Goal: Use online tool/utility: Utilize a website feature to perform a specific function

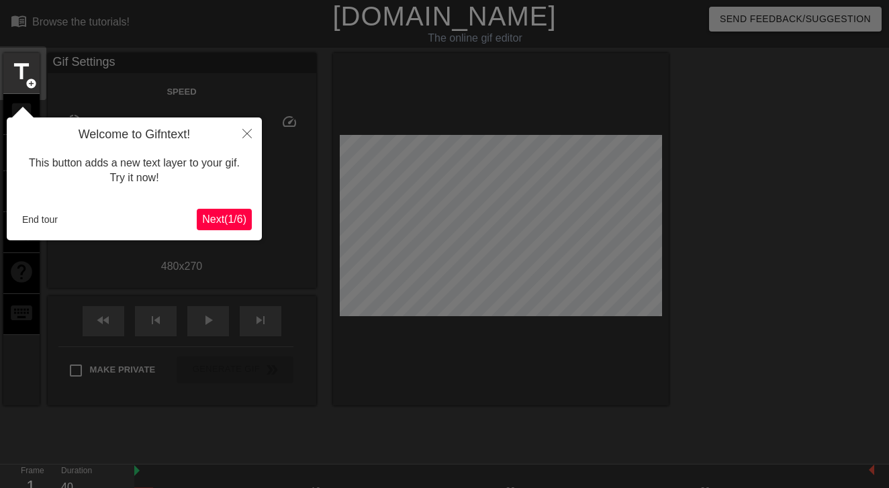
scroll to position [33, 0]
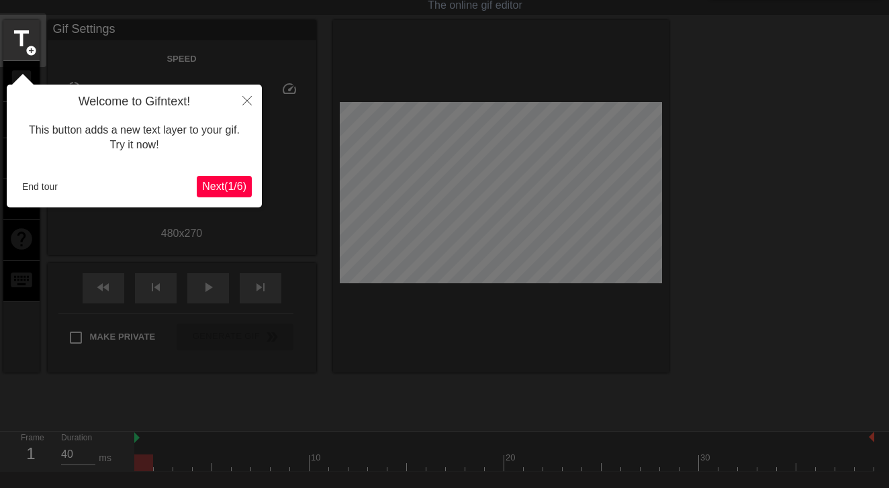
click at [210, 188] on span "Next ( 1 / 6 )" at bounding box center [224, 186] width 44 height 11
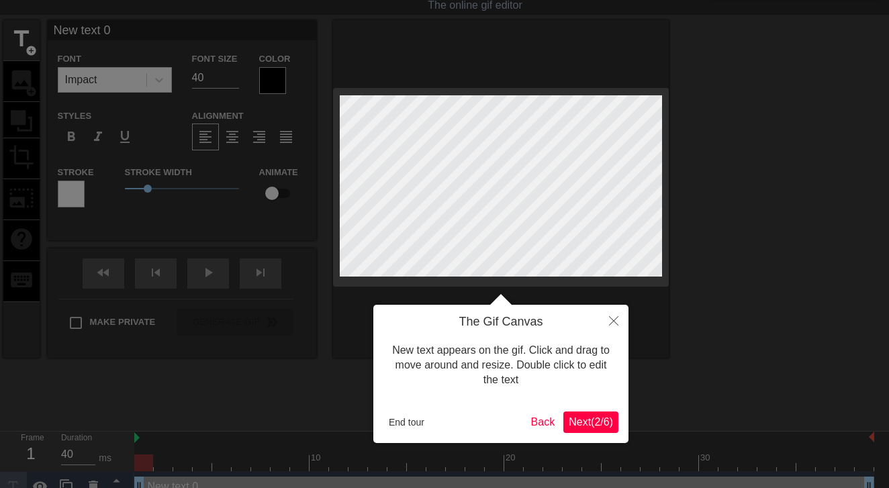
scroll to position [0, 0]
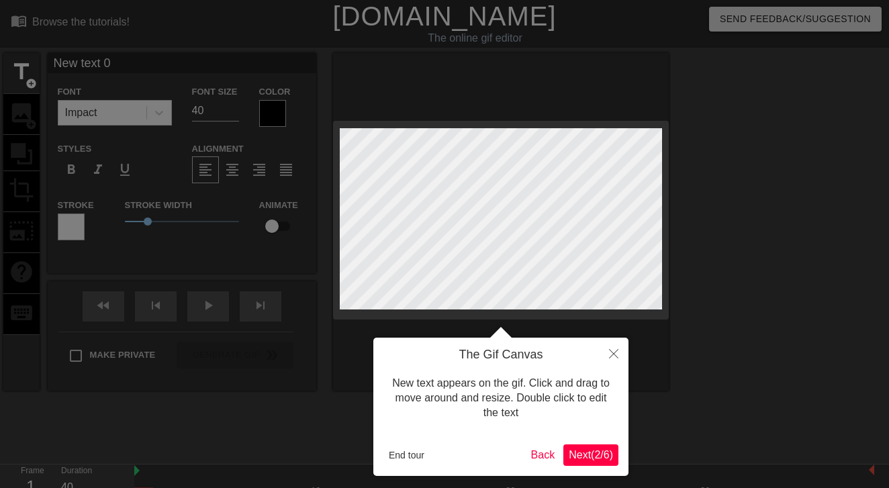
click at [581, 453] on span "Next ( 2 / 6 )" at bounding box center [591, 454] width 44 height 11
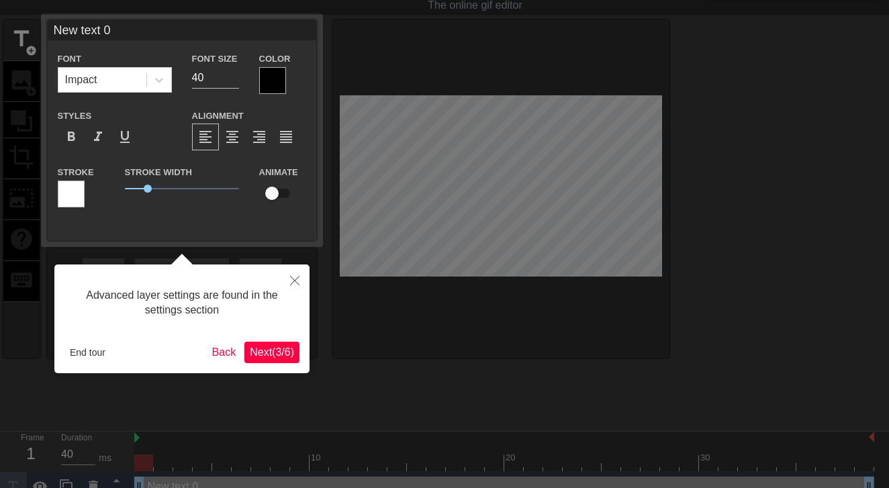
click at [287, 352] on span "Next ( 3 / 6 )" at bounding box center [272, 352] width 44 height 11
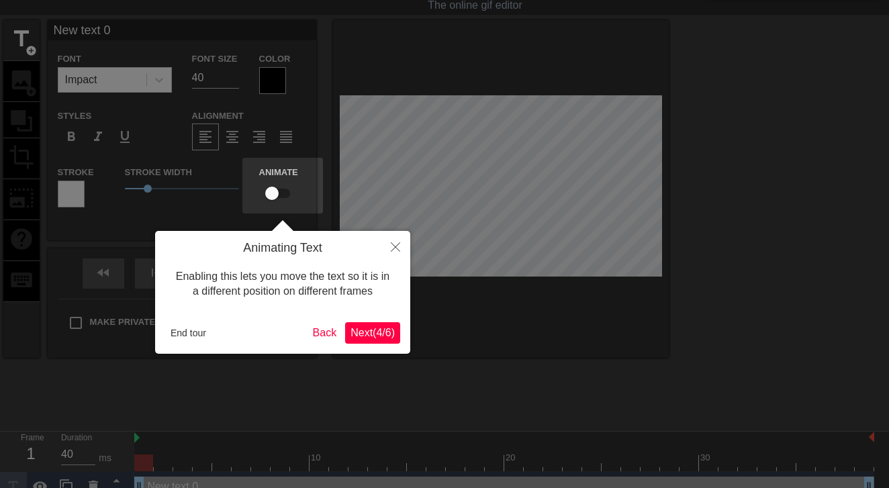
scroll to position [0, 0]
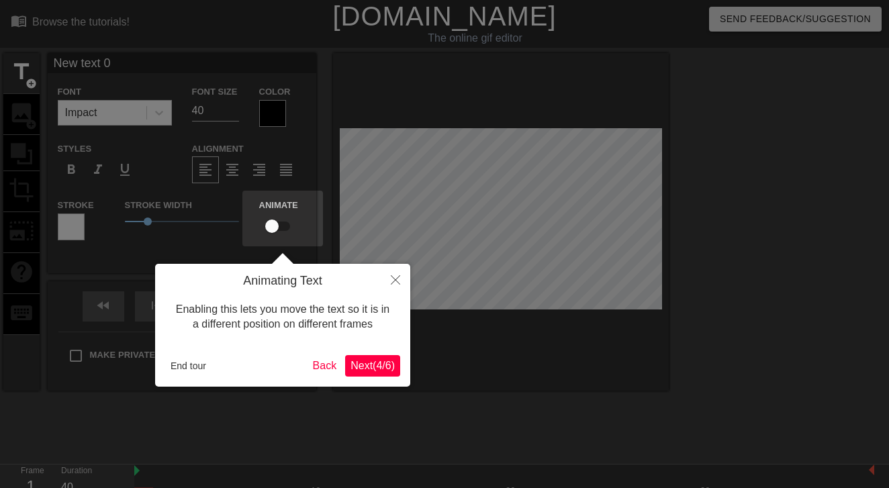
click at [390, 374] on button "Next ( 4 / 6 )" at bounding box center [372, 365] width 55 height 21
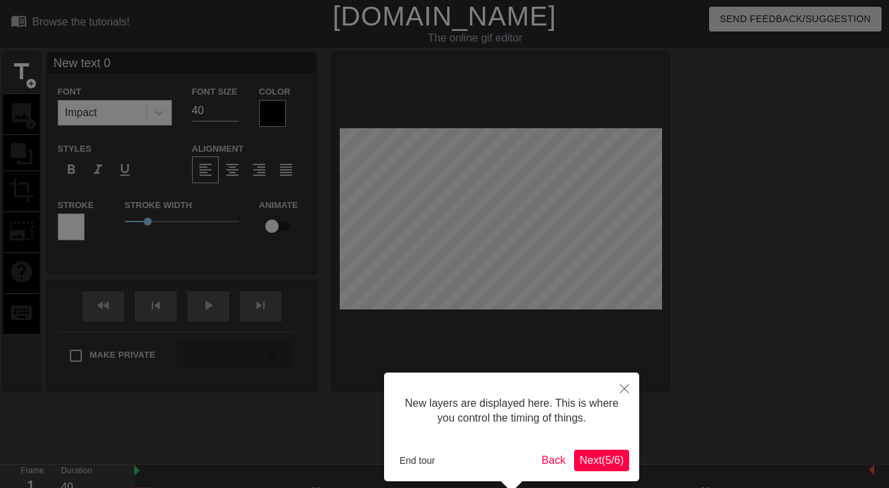
scroll to position [59, 0]
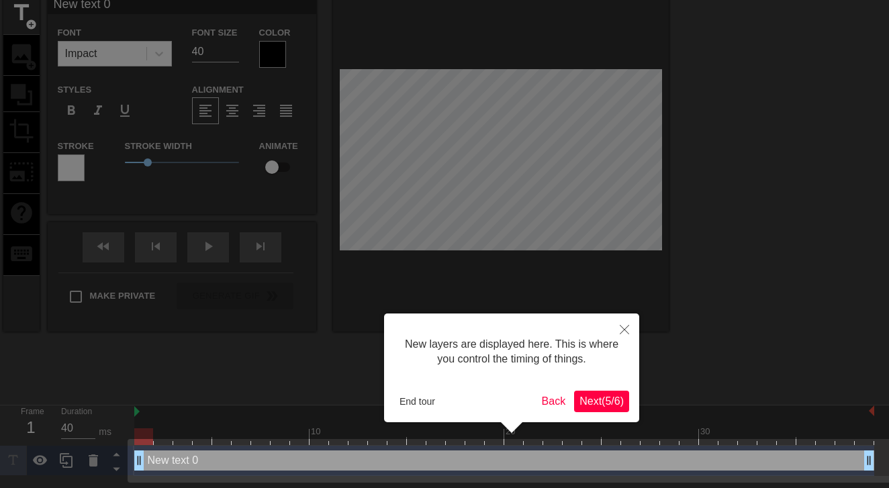
click at [591, 396] on span "Next ( 5 / 6 )" at bounding box center [602, 401] width 44 height 11
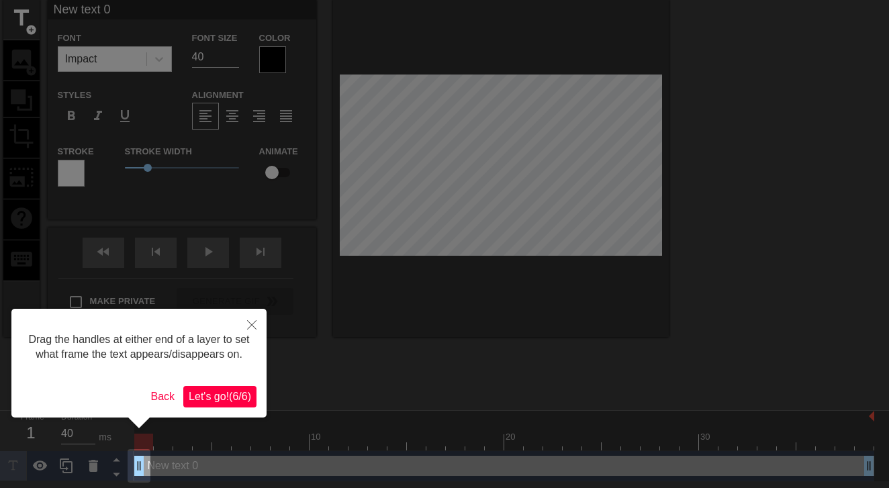
scroll to position [0, 0]
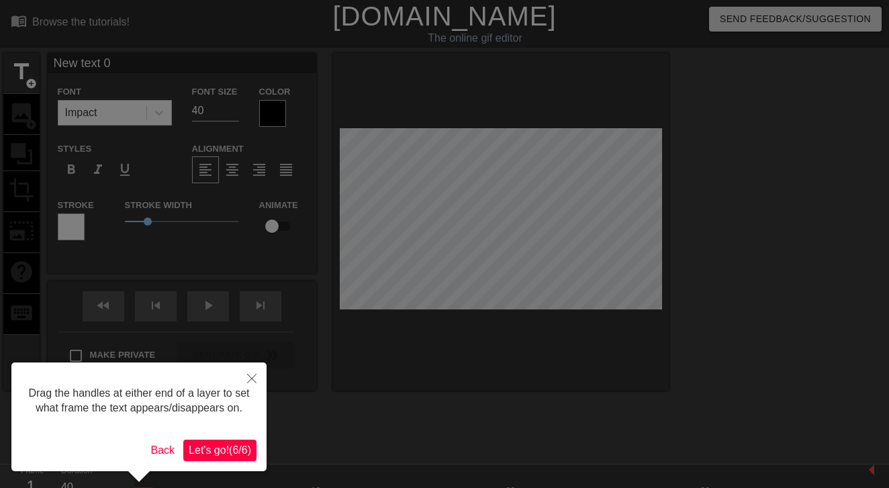
click at [196, 456] on span "Let's go! ( 6 / 6 )" at bounding box center [220, 450] width 62 height 11
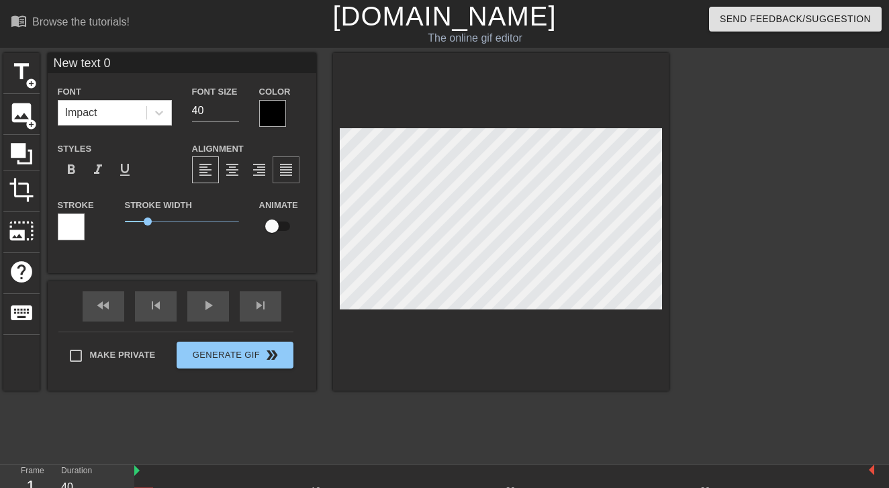
type input "Nw text 0"
type textarea "Nw text 0"
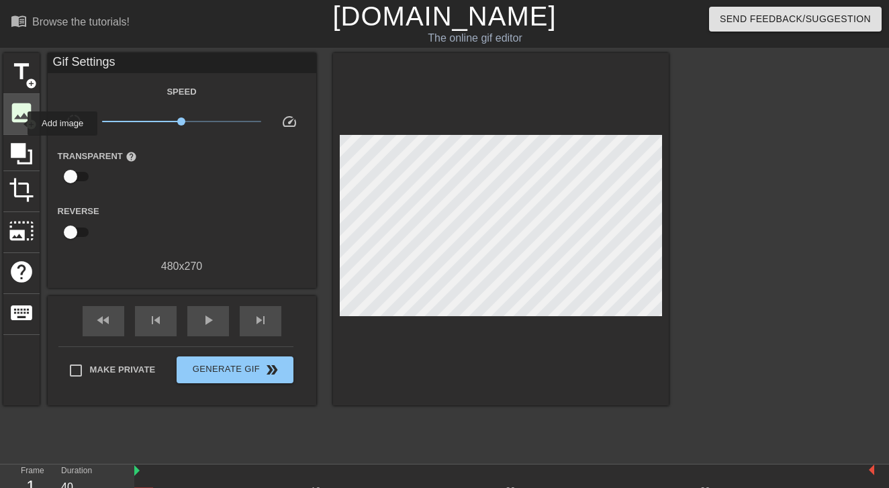
click at [19, 123] on span "image" at bounding box center [22, 113] width 26 height 26
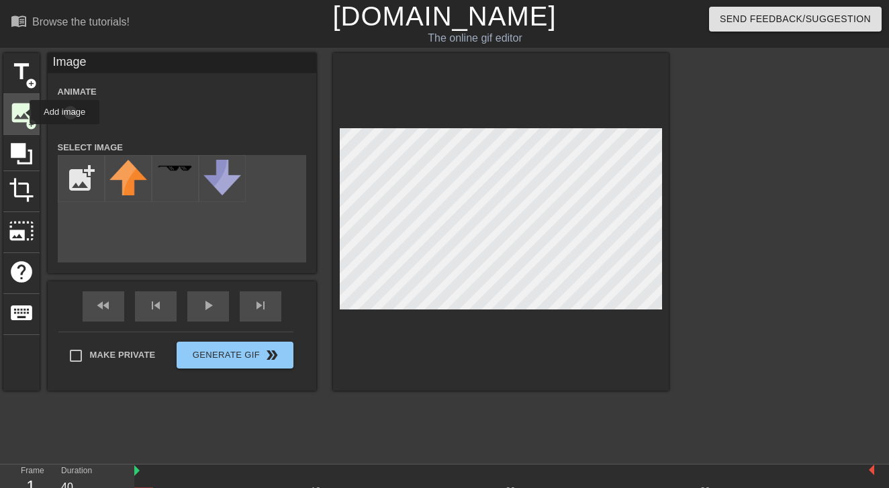
click at [20, 114] on span "image" at bounding box center [22, 113] width 26 height 26
click at [85, 177] on input "file" at bounding box center [81, 179] width 46 height 46
click at [73, 183] on input "file" at bounding box center [81, 179] width 46 height 46
type input "C:\fakepath\Buzz.pdf"
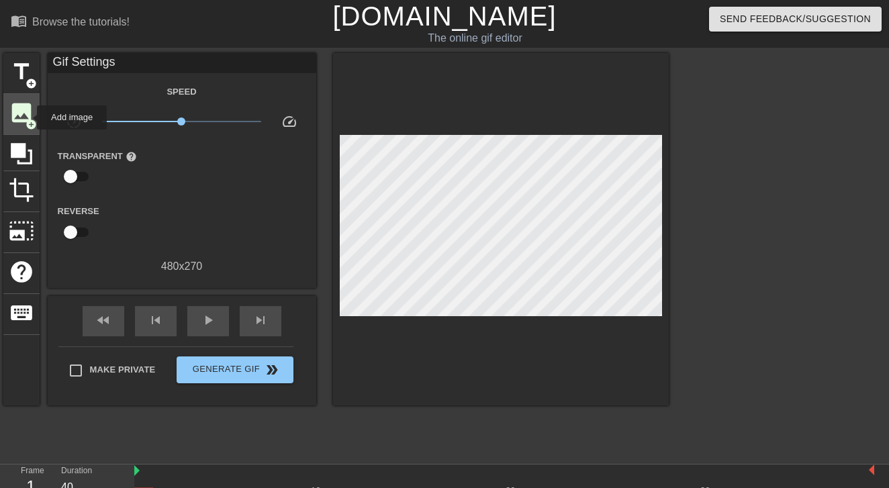
click at [28, 117] on span "image" at bounding box center [22, 113] width 26 height 26
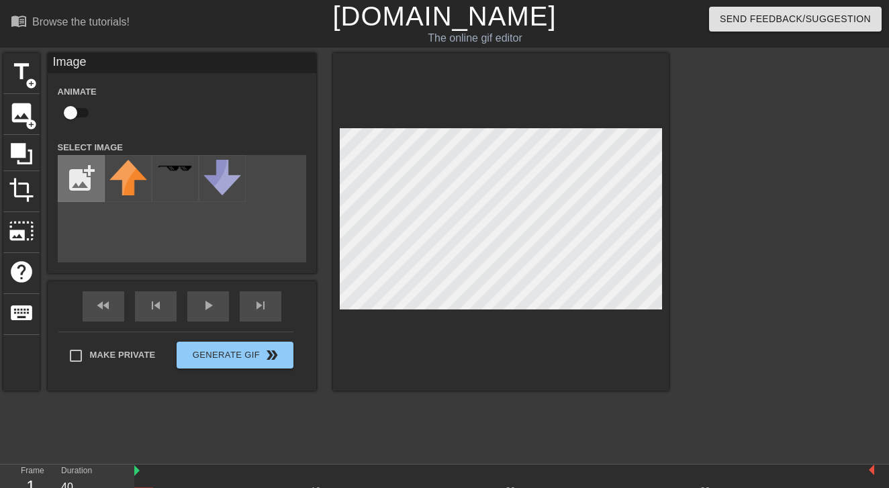
click at [76, 177] on input "file" at bounding box center [81, 179] width 46 height 46
click at [79, 180] on input "file" at bounding box center [81, 179] width 46 height 46
type input "C:\fakepath\Buzz.jpg"
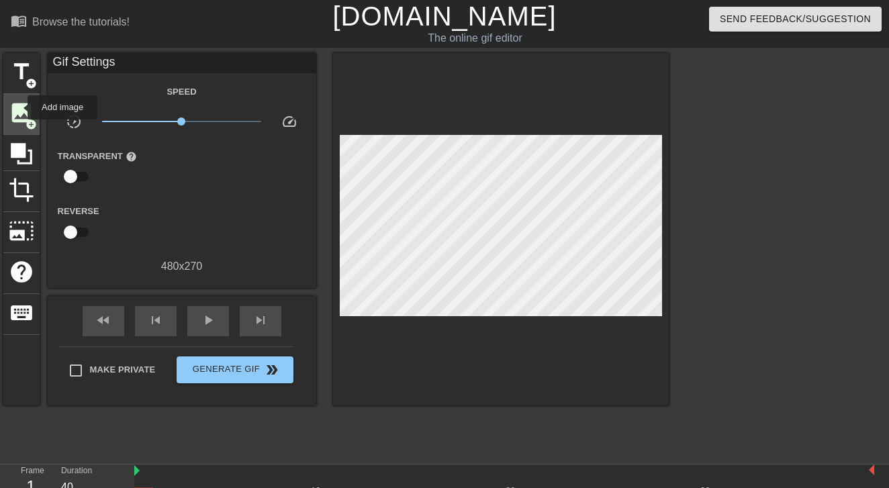
click at [19, 107] on span "image" at bounding box center [22, 113] width 26 height 26
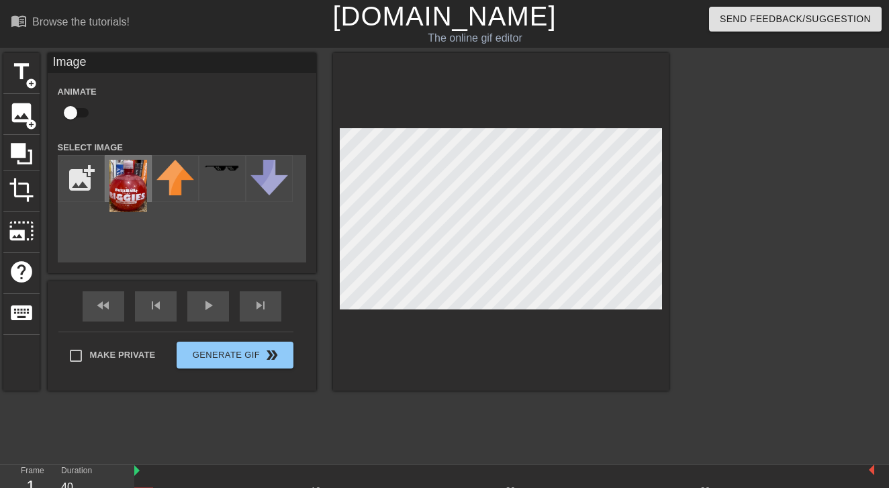
click at [122, 177] on img at bounding box center [128, 186] width 38 height 52
click at [212, 422] on div "title add_circle image add_circle crop photo_size_select_large help keyboard Im…" at bounding box center [336, 254] width 666 height 403
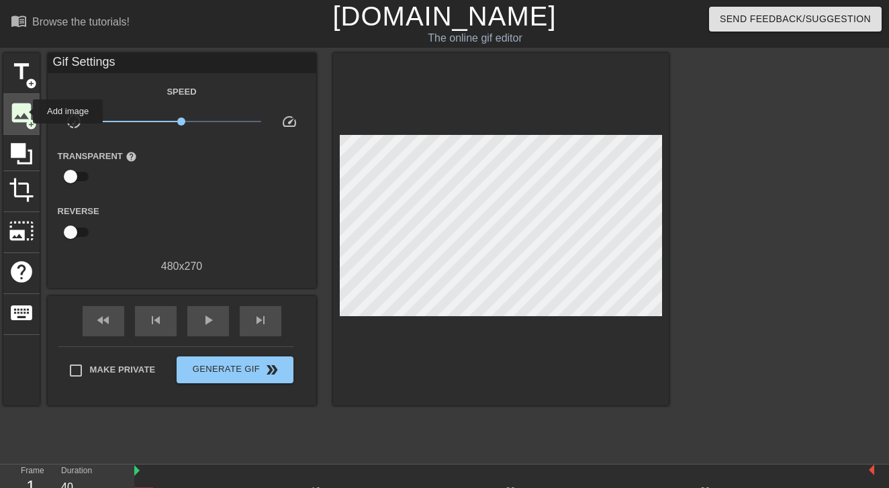
click at [24, 112] on span "image" at bounding box center [22, 113] width 26 height 26
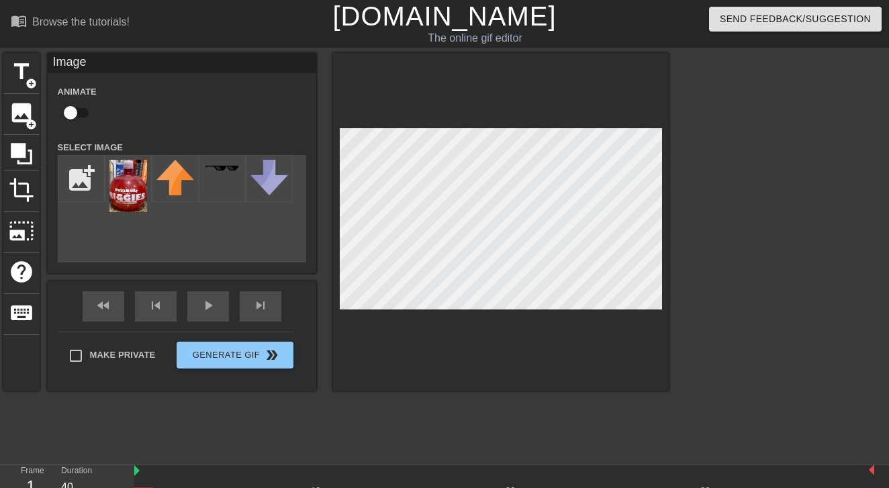
click at [70, 109] on input "checkbox" at bounding box center [70, 113] width 77 height 26
checkbox input "true"
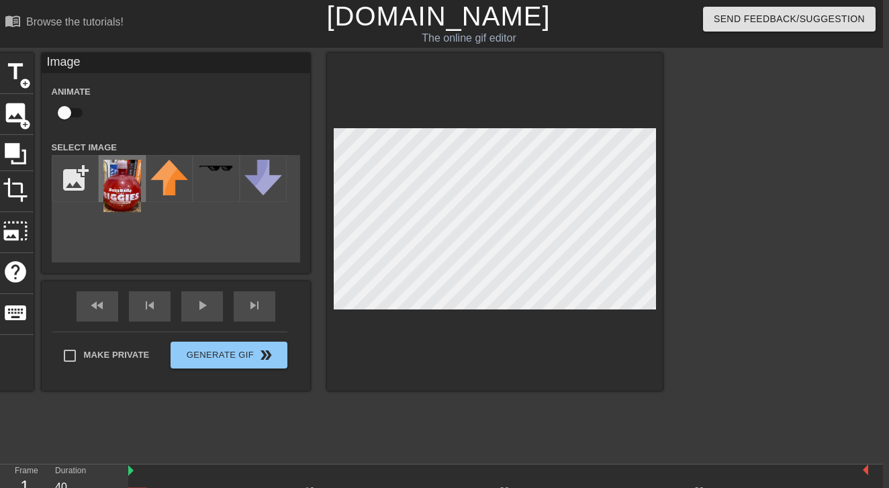
scroll to position [0, 6]
click at [73, 110] on input "checkbox" at bounding box center [64, 113] width 77 height 26
checkbox input "true"
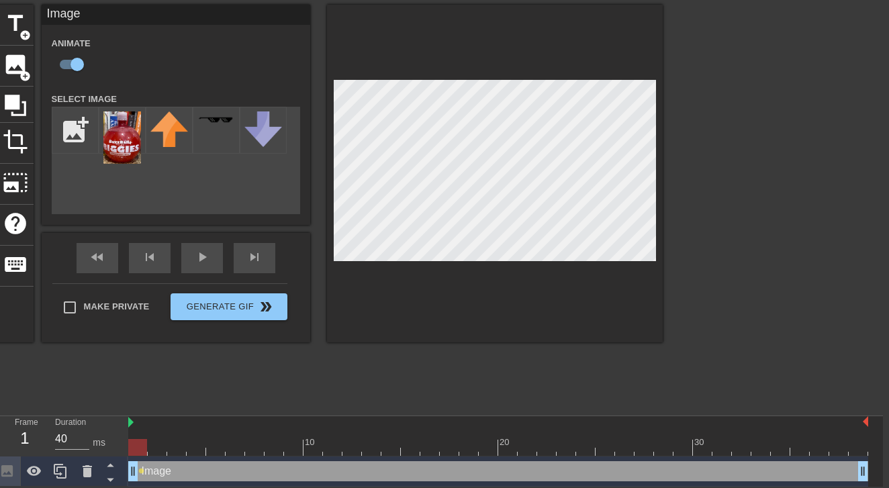
scroll to position [49, 6]
click at [167, 450] on div at bounding box center [498, 447] width 740 height 17
click at [212, 446] on div at bounding box center [498, 447] width 740 height 17
click at [298, 449] on div at bounding box center [498, 447] width 740 height 17
click at [350, 452] on div at bounding box center [498, 447] width 740 height 17
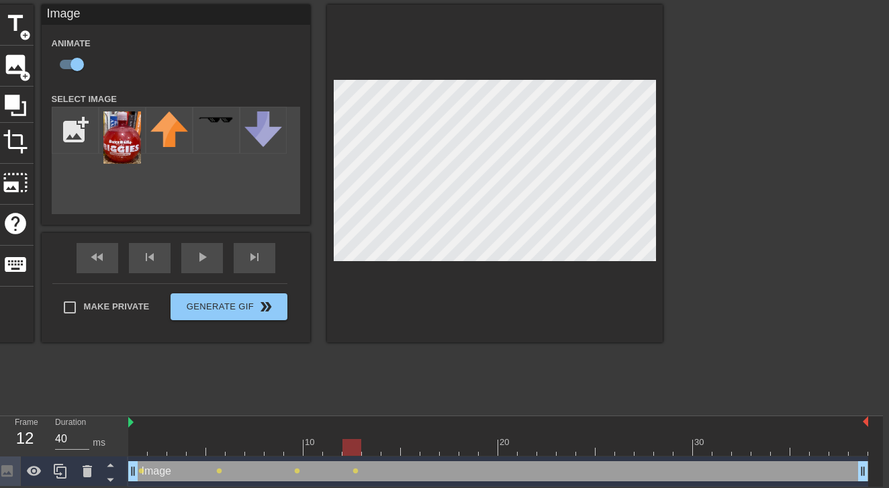
click at [423, 452] on div at bounding box center [498, 447] width 740 height 17
click at [478, 446] on div at bounding box center [498, 447] width 740 height 17
click at [527, 453] on div at bounding box center [498, 447] width 740 height 17
click at [573, 443] on div at bounding box center [498, 447] width 740 height 17
click at [637, 447] on div at bounding box center [498, 447] width 740 height 17
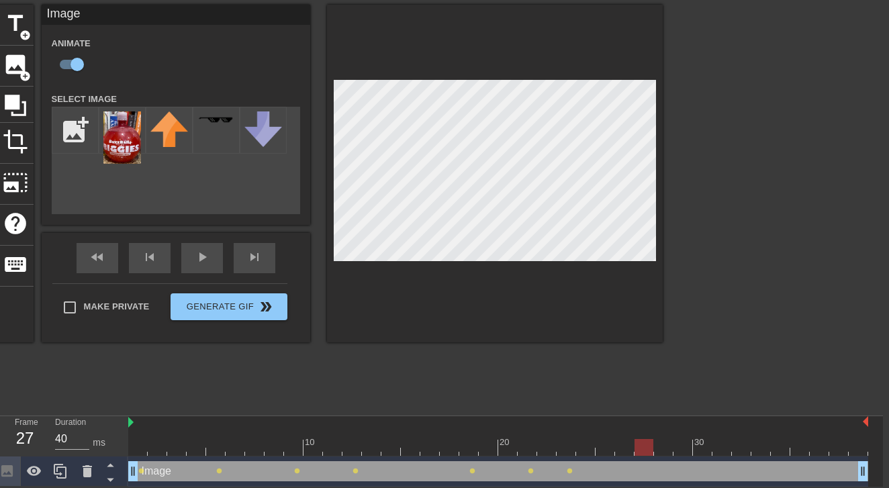
click at [673, 447] on div at bounding box center [498, 447] width 740 height 17
click at [721, 443] on div at bounding box center [498, 447] width 740 height 17
click at [776, 453] on div at bounding box center [498, 447] width 740 height 17
click at [823, 452] on div at bounding box center [498, 447] width 740 height 17
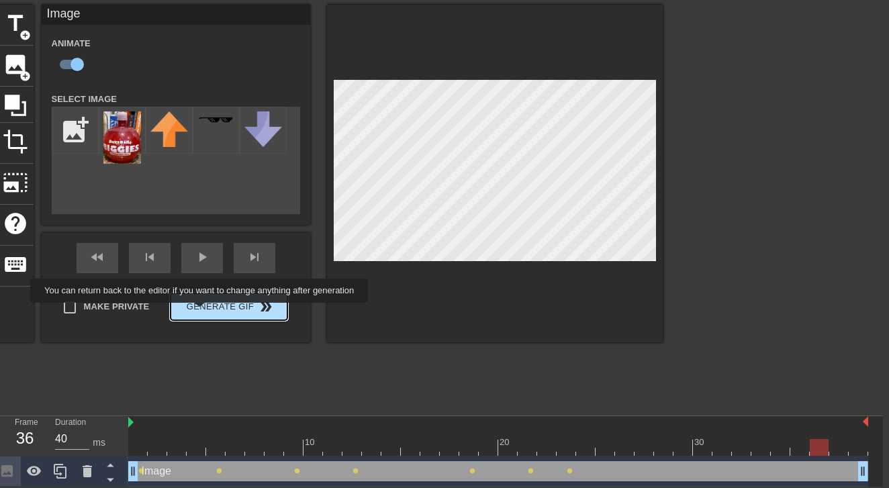
click at [208, 312] on span "Generate Gif double_arrow" at bounding box center [228, 307] width 105 height 16
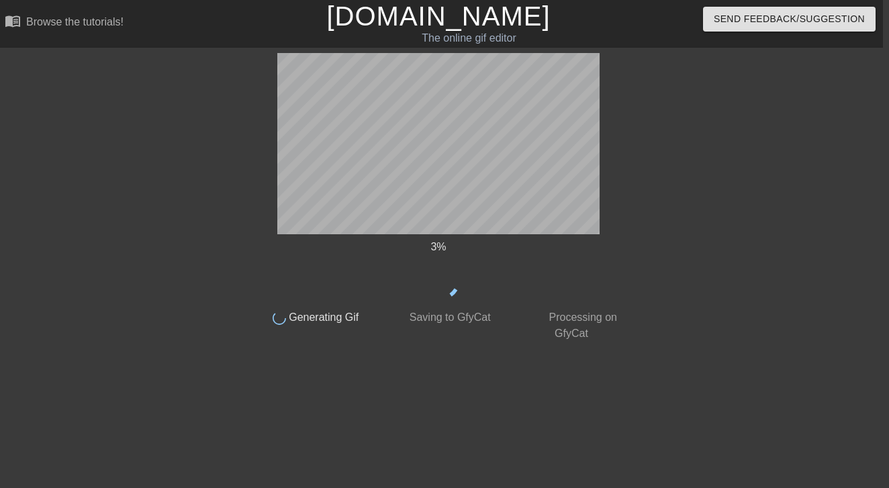
scroll to position [0, 6]
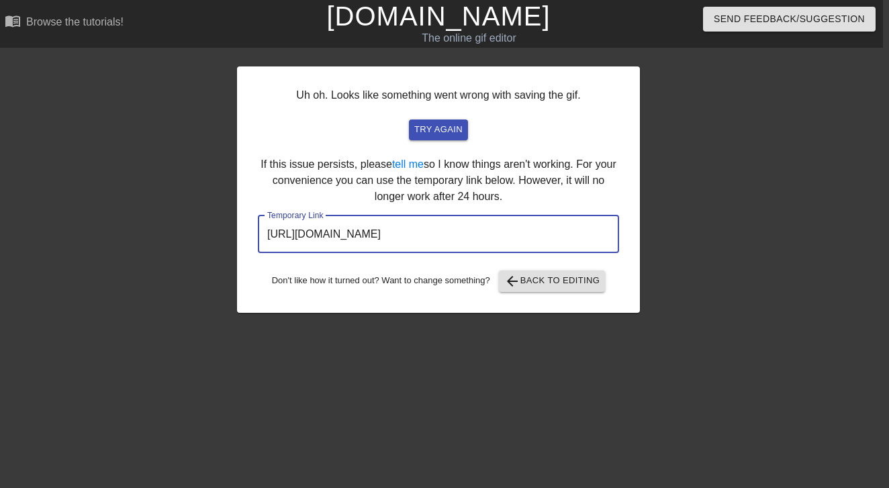
click at [495, 231] on input "[URL][DOMAIN_NAME]" at bounding box center [438, 235] width 361 height 38
click at [523, 232] on input "[URL][DOMAIN_NAME]" at bounding box center [438, 235] width 361 height 38
